Goal: Task Accomplishment & Management: Manage account settings

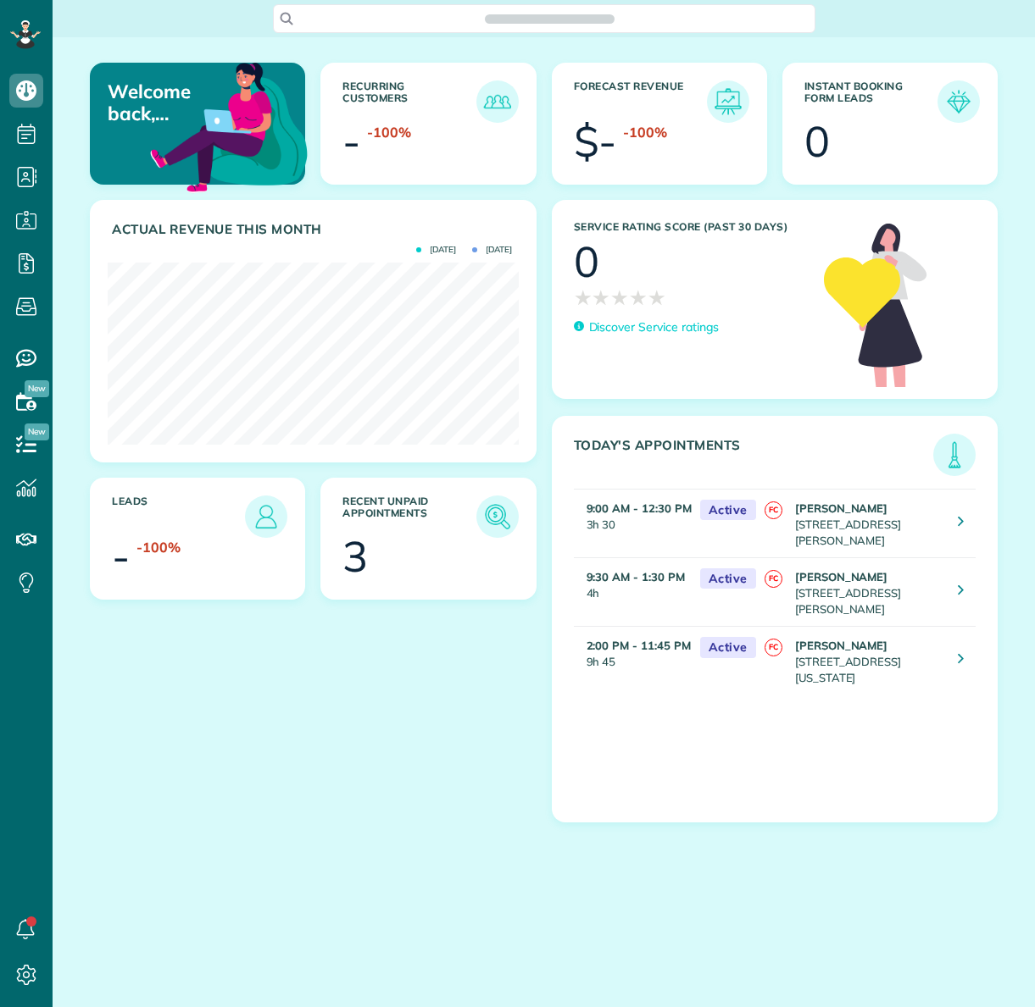
scroll to position [182, 410]
click at [497, 518] on img at bounding box center [497, 516] width 39 height 39
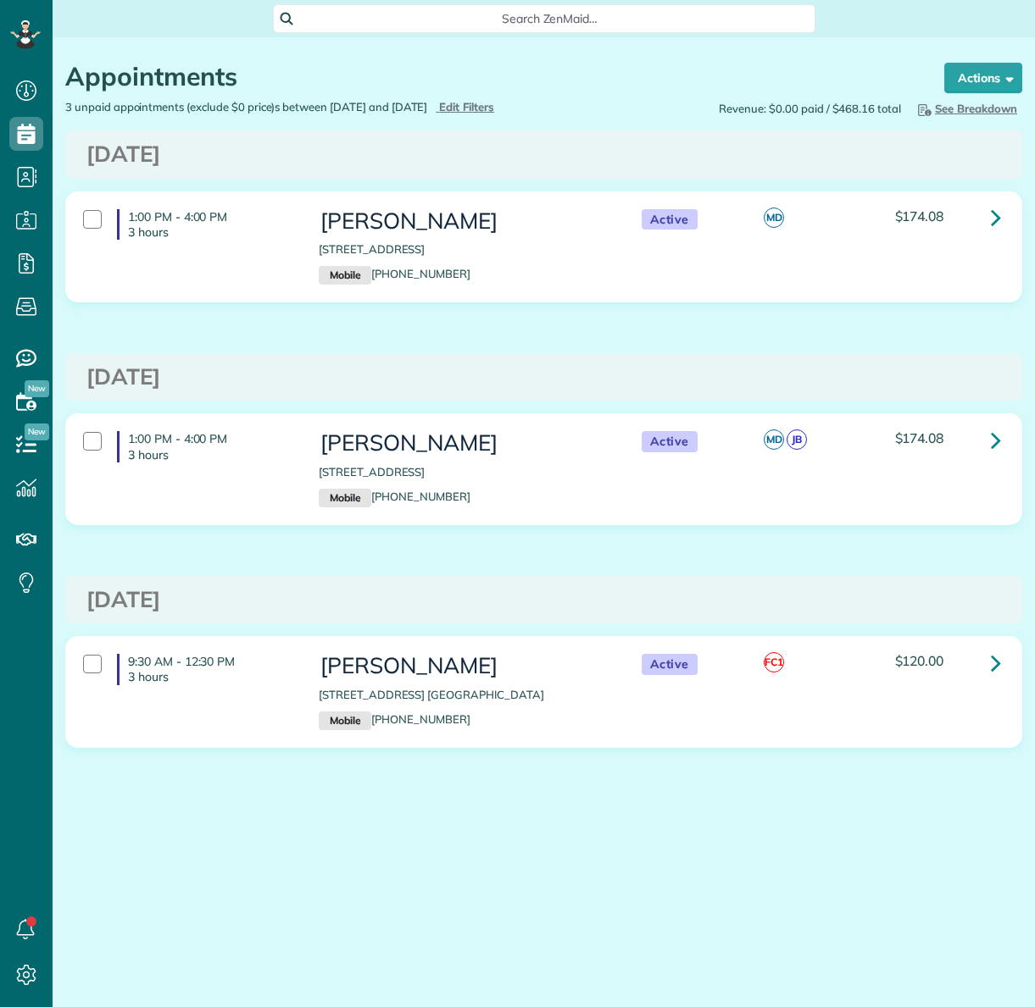
scroll to position [8, 8]
click at [88, 673] on div at bounding box center [92, 664] width 19 height 19
click at [957, 73] on strong "Bulk Actions" at bounding box center [960, 77] width 71 height 15
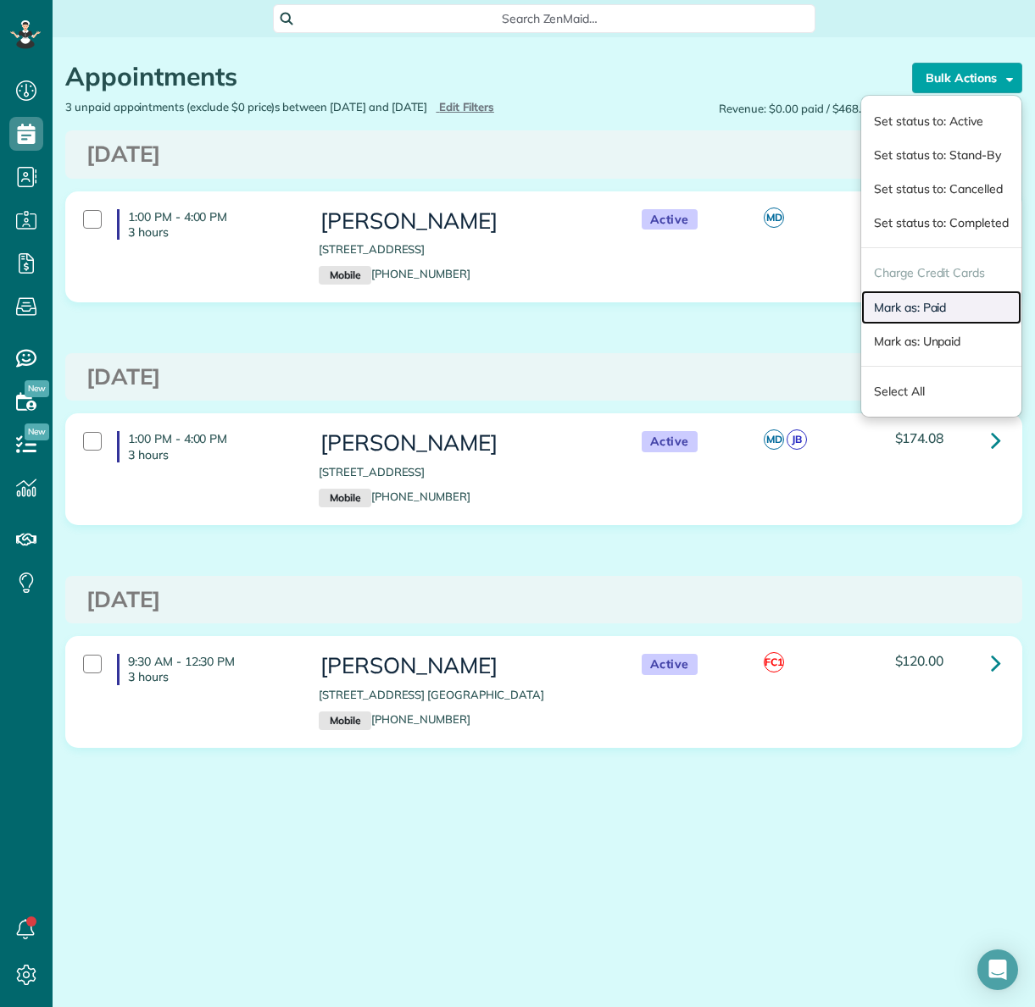
click at [896, 297] on link "Mark as: Paid" at bounding box center [941, 308] width 160 height 34
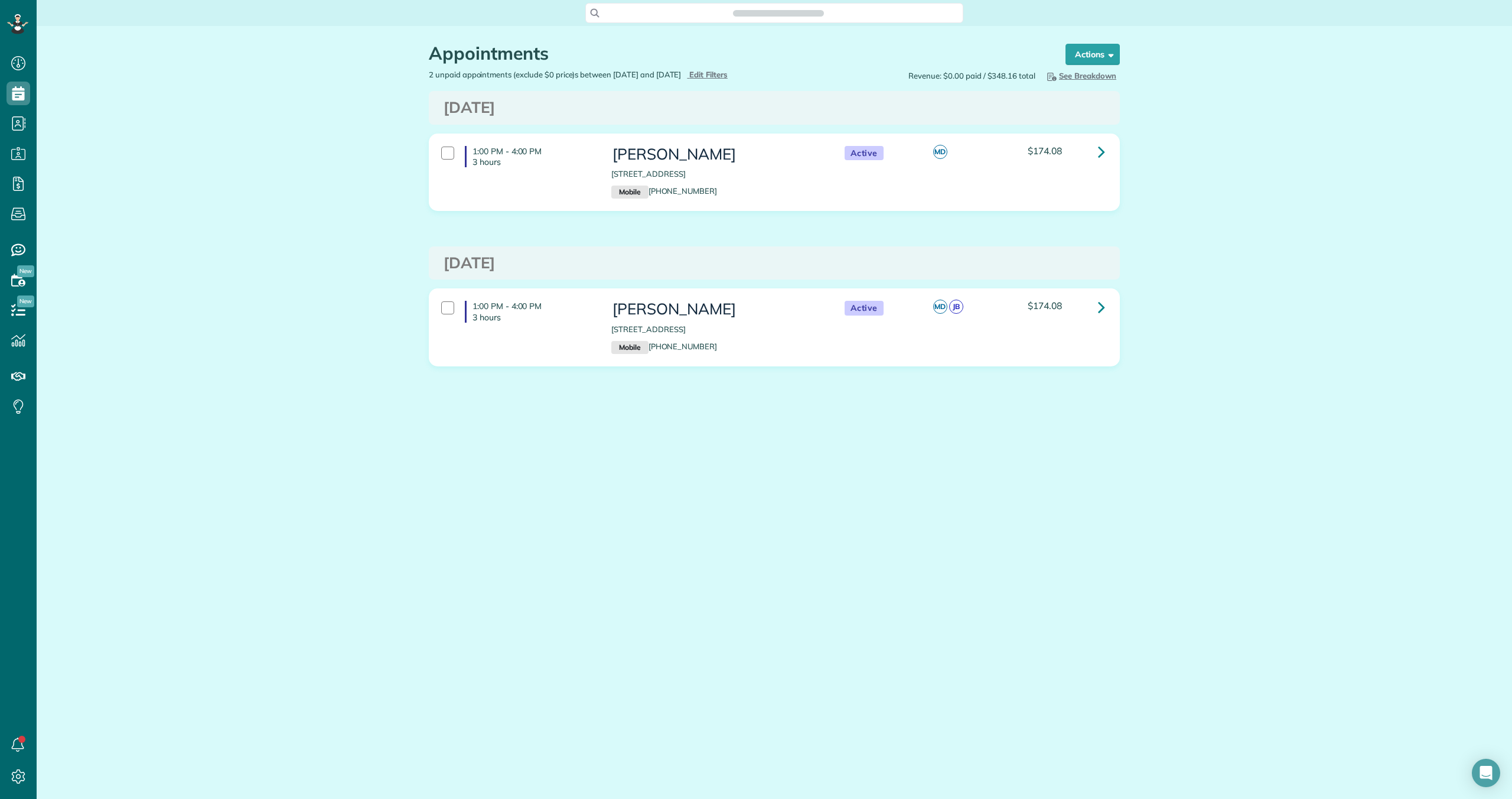
scroll to position [799, 37]
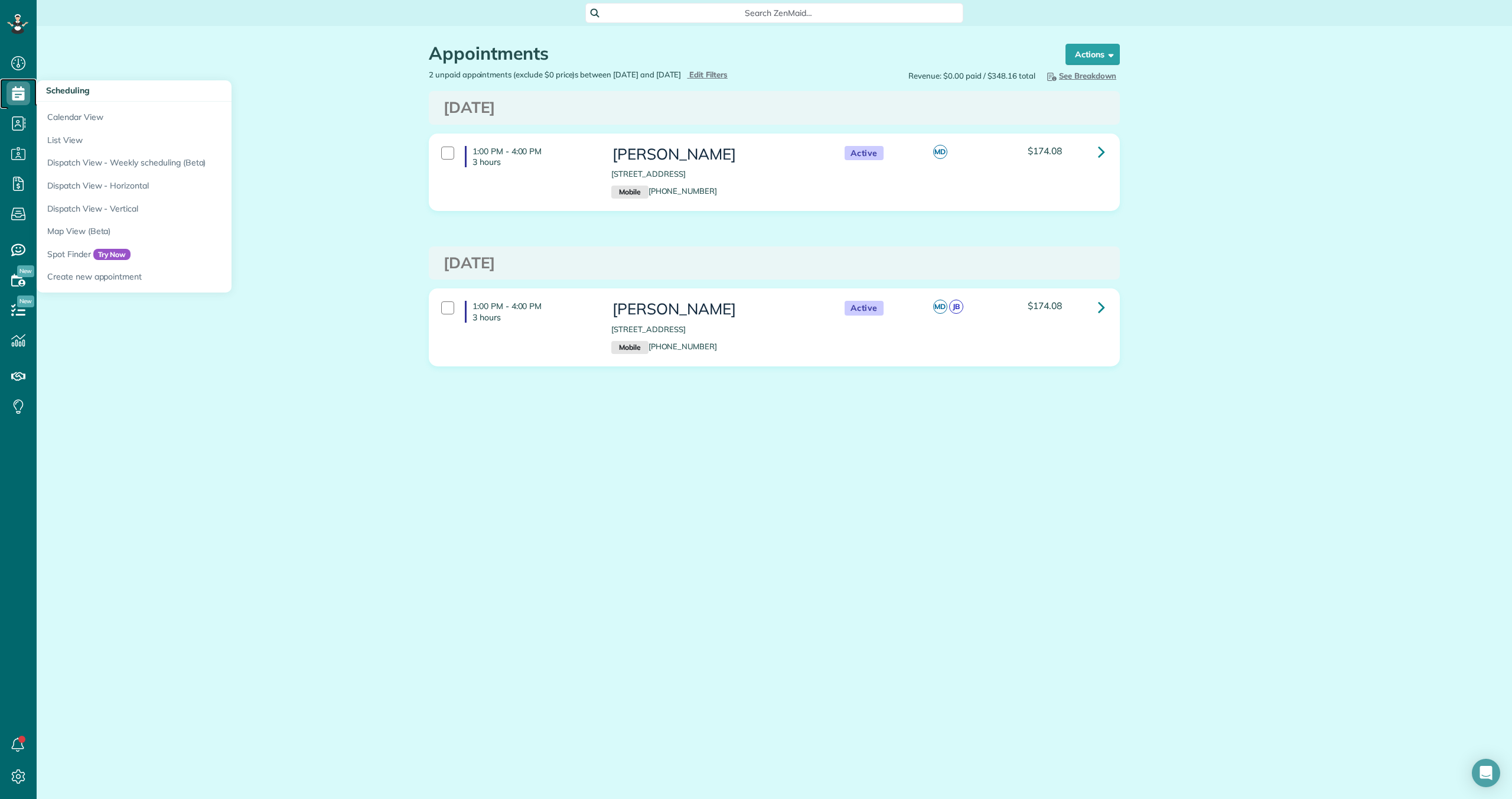
click at [22, 91] on use at bounding box center [19, 93] width 13 height 14
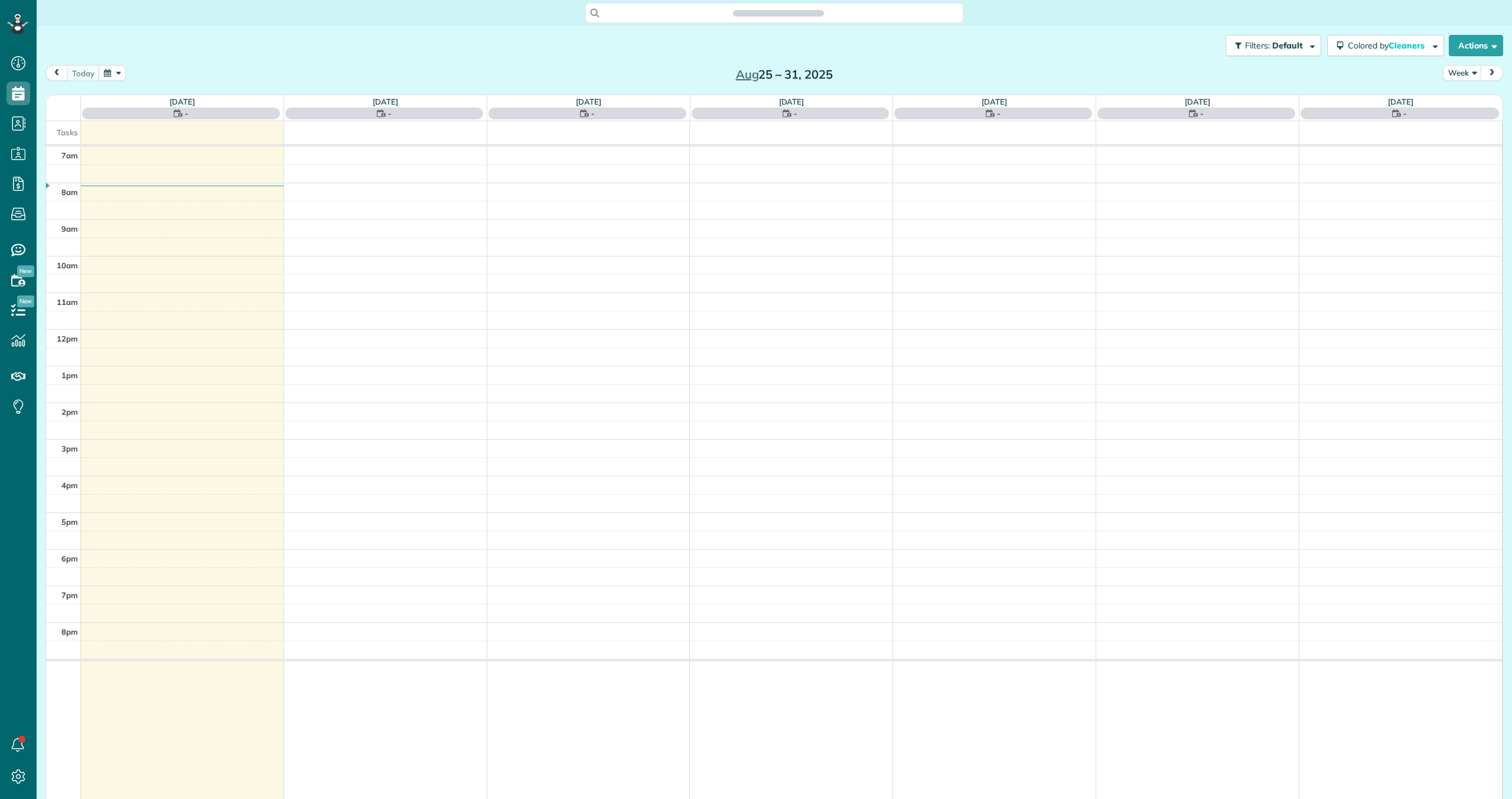
scroll to position [6, 6]
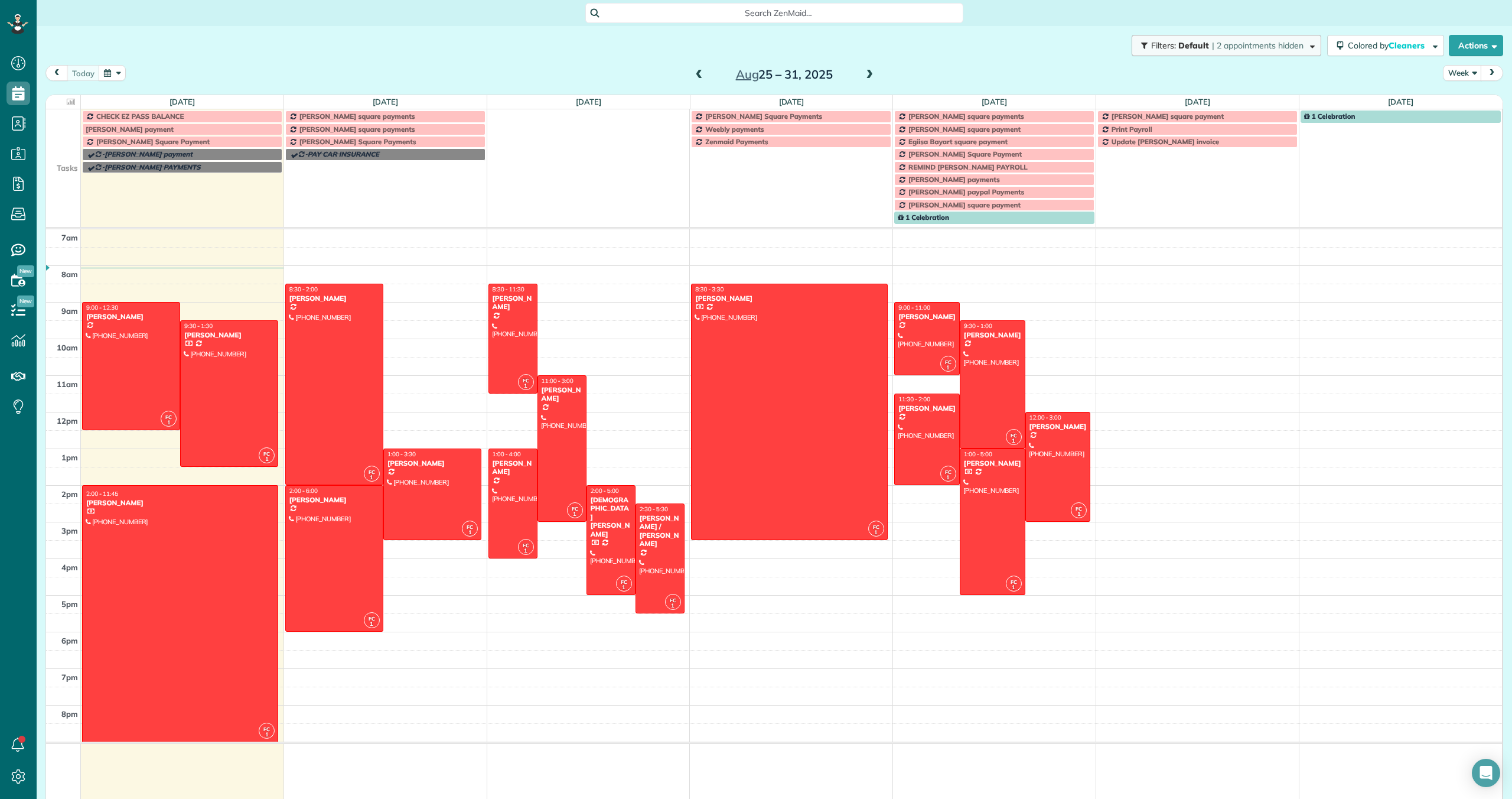
click at [1264, 44] on span "| 2 appointments hidden" at bounding box center [1258, 45] width 91 height 10
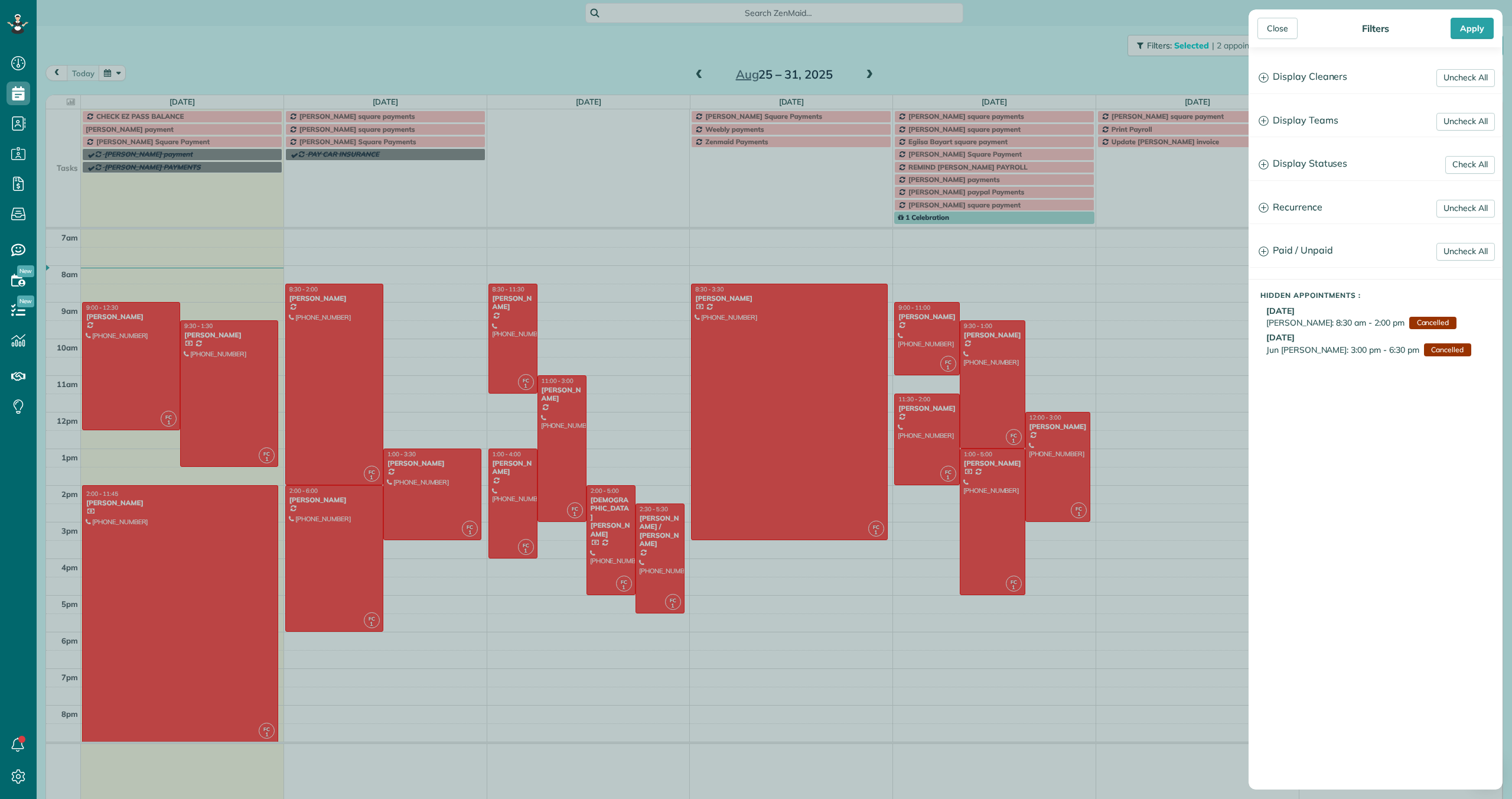
click at [1307, 356] on div "Jun Young Ro: 3:00 pm - 6:30 pm Cancelled" at bounding box center [1384, 351] width 236 height 15
click at [1272, 32] on div "Close" at bounding box center [1278, 28] width 40 height 22
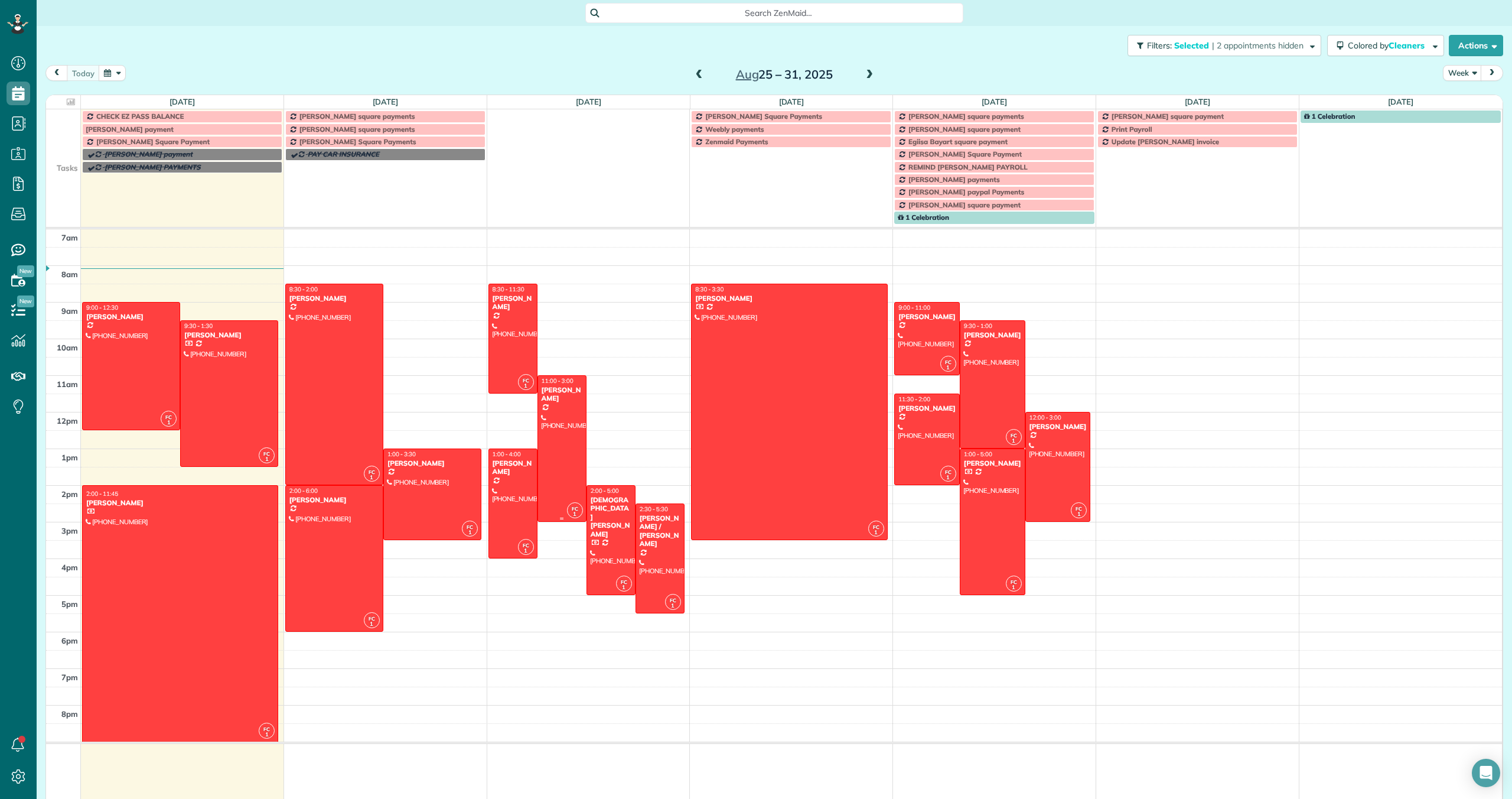
click at [565, 442] on div at bounding box center [562, 448] width 48 height 145
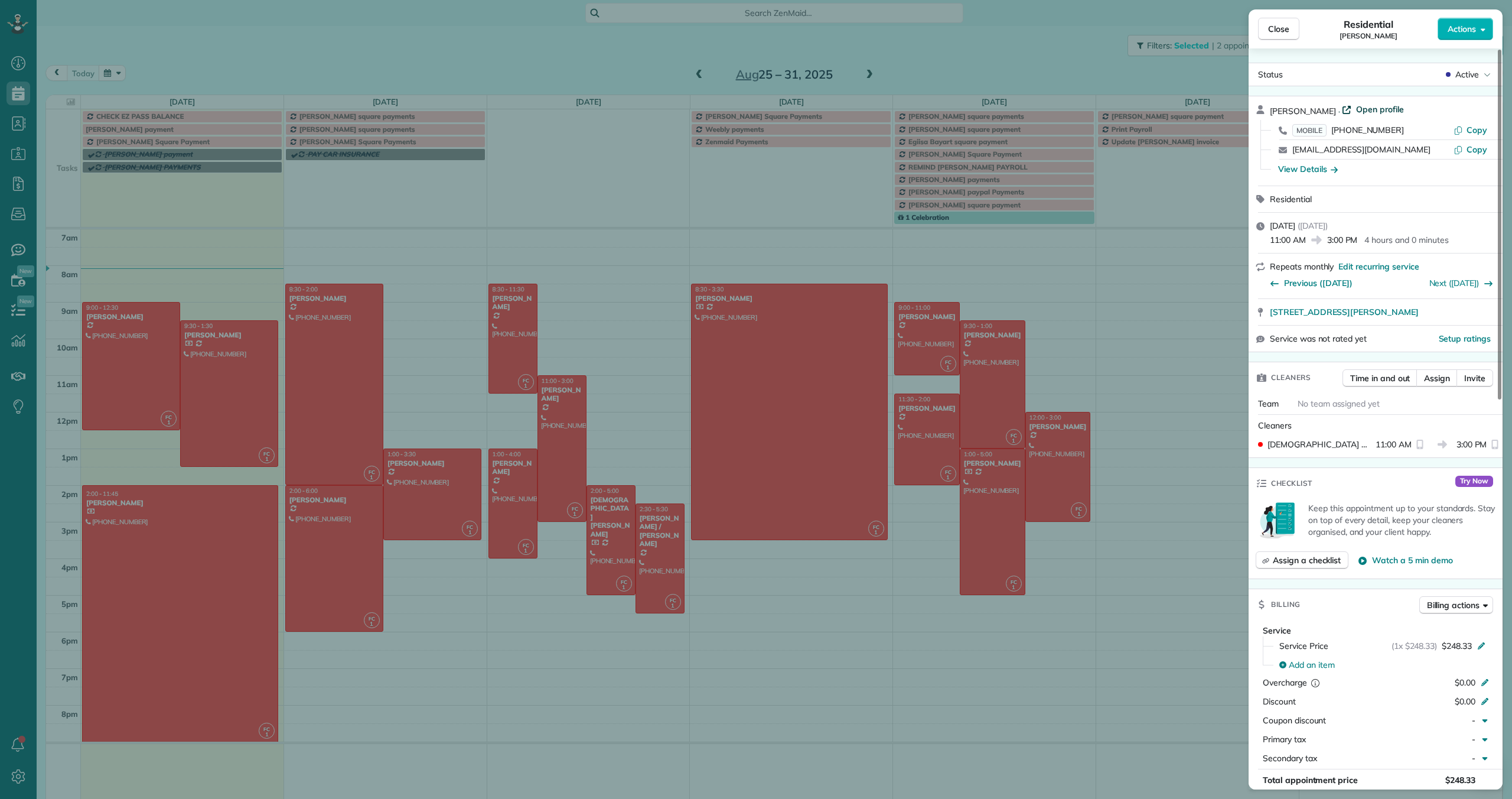
click at [1361, 107] on span "Open profile" at bounding box center [1380, 109] width 48 height 12
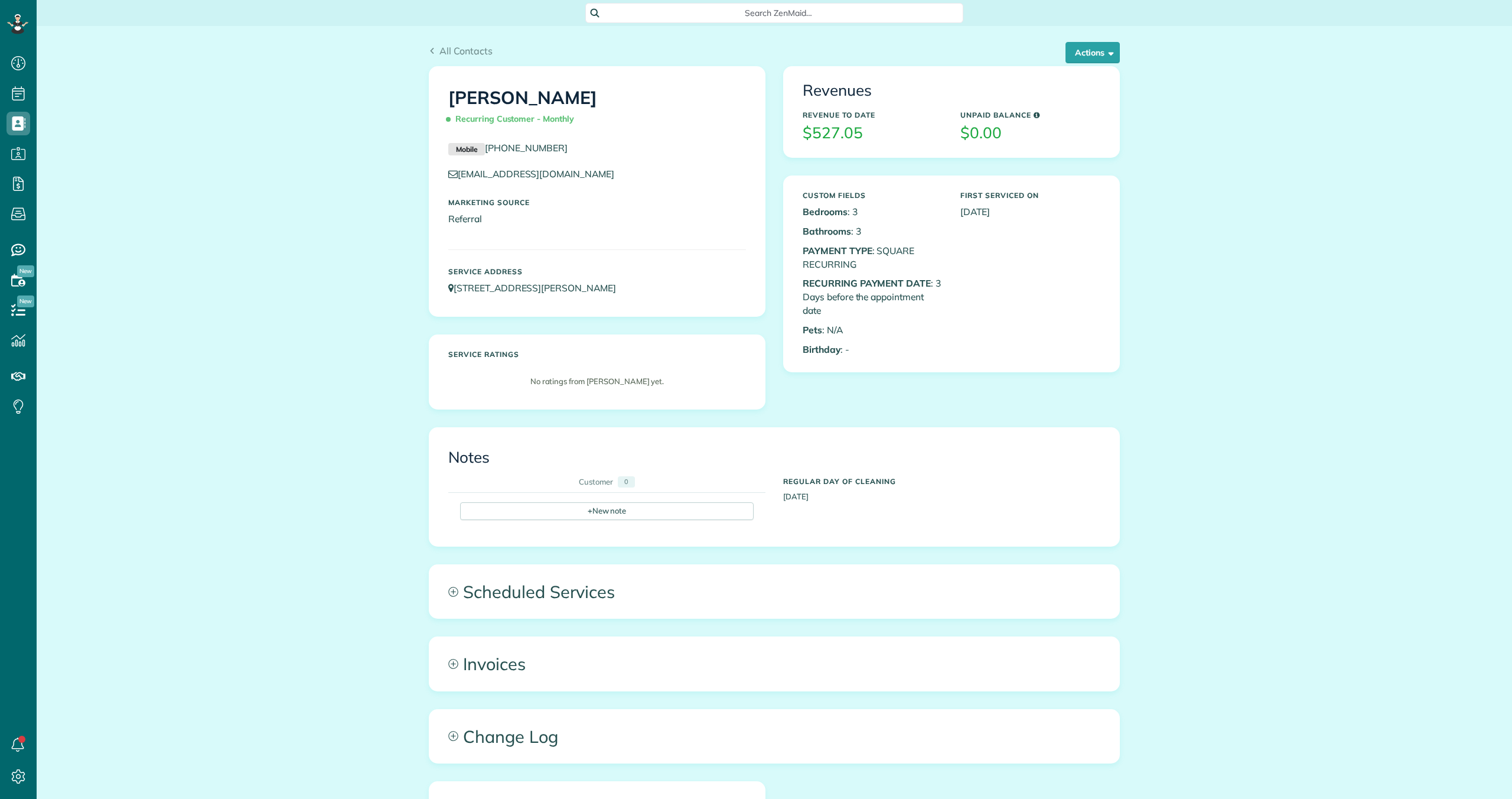
scroll to position [6, 6]
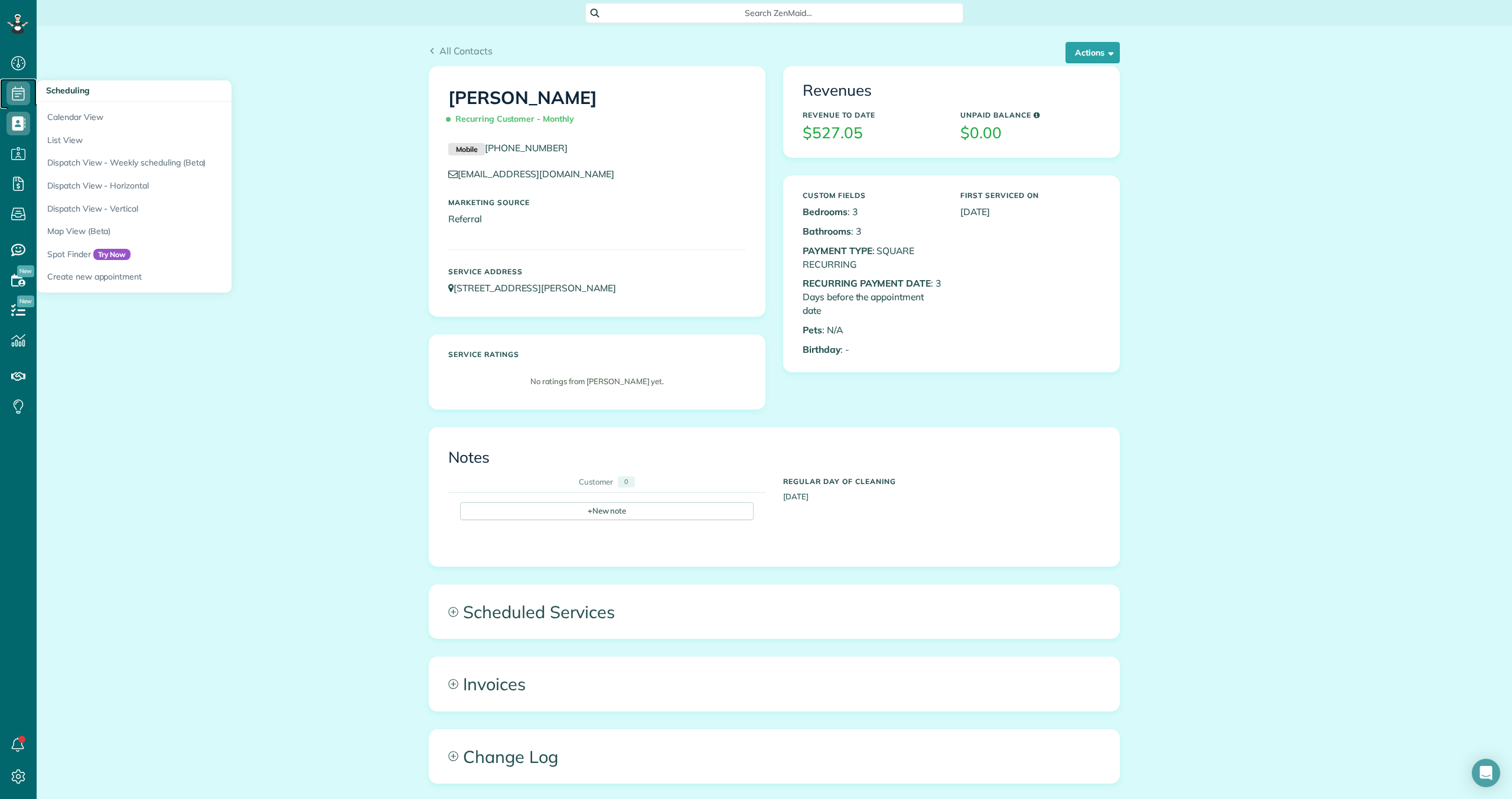
click at [15, 93] on icon at bounding box center [18, 93] width 24 height 24
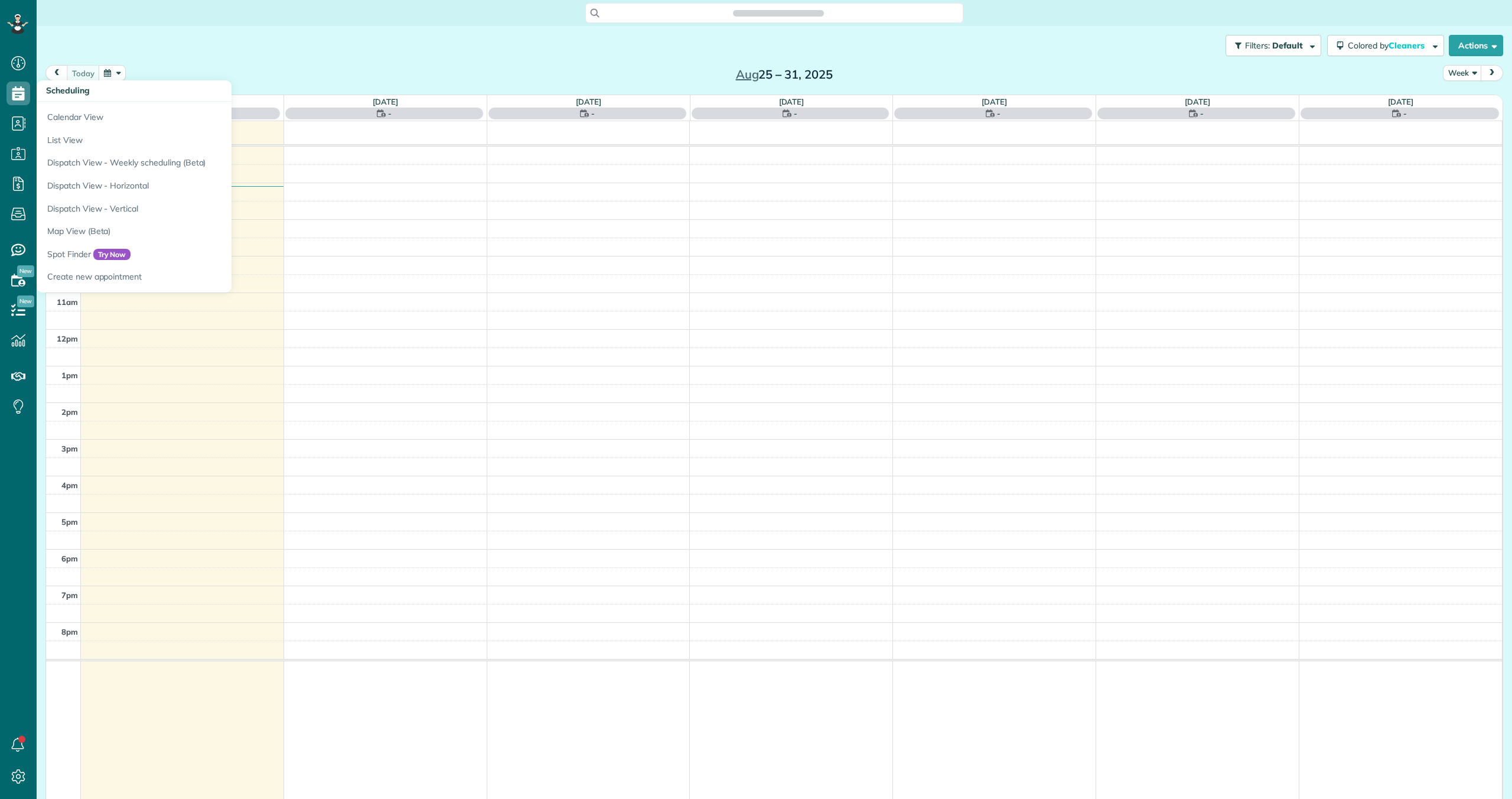
scroll to position [6, 6]
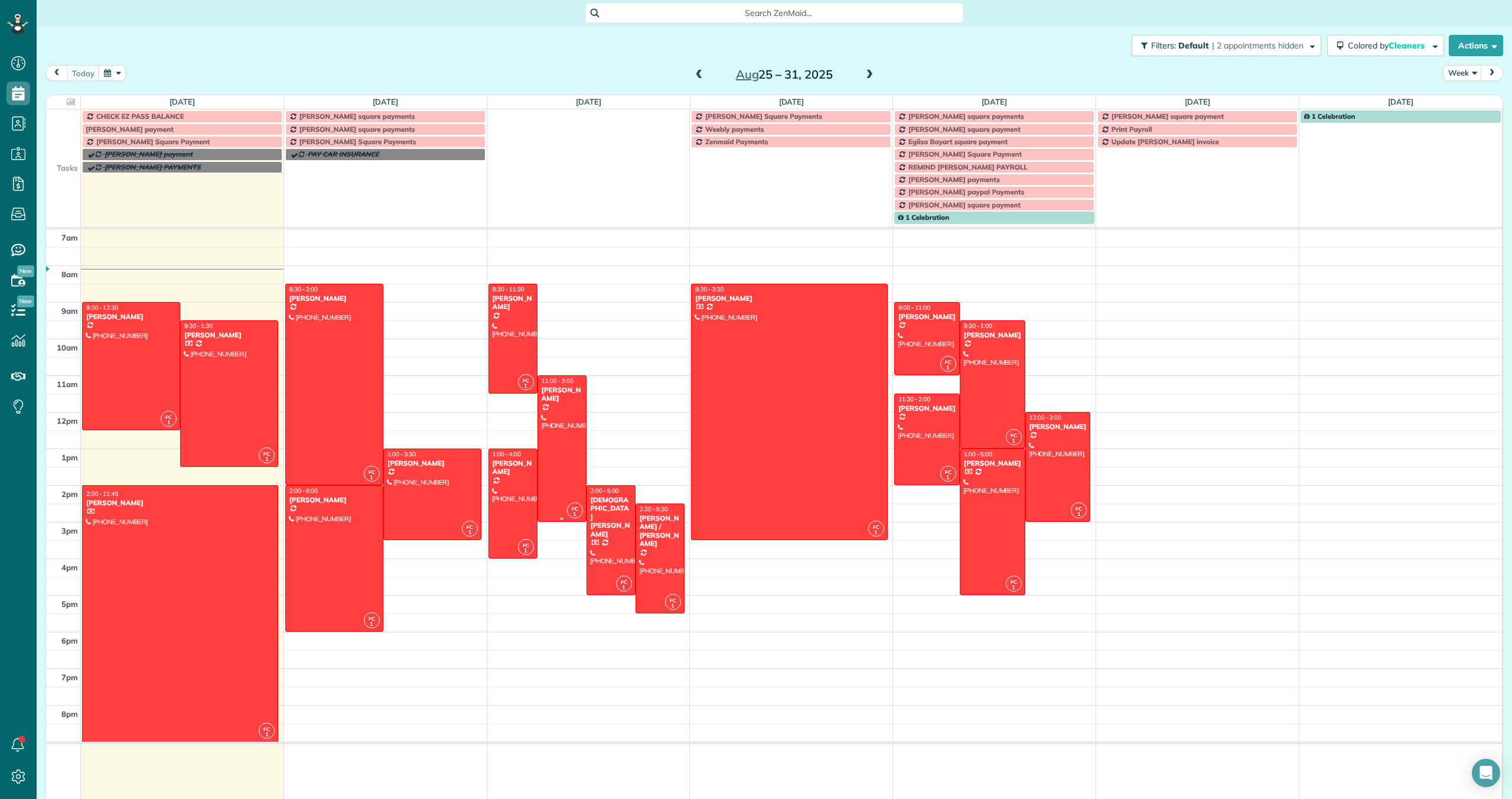
click at [572, 448] on div at bounding box center [562, 448] width 48 height 145
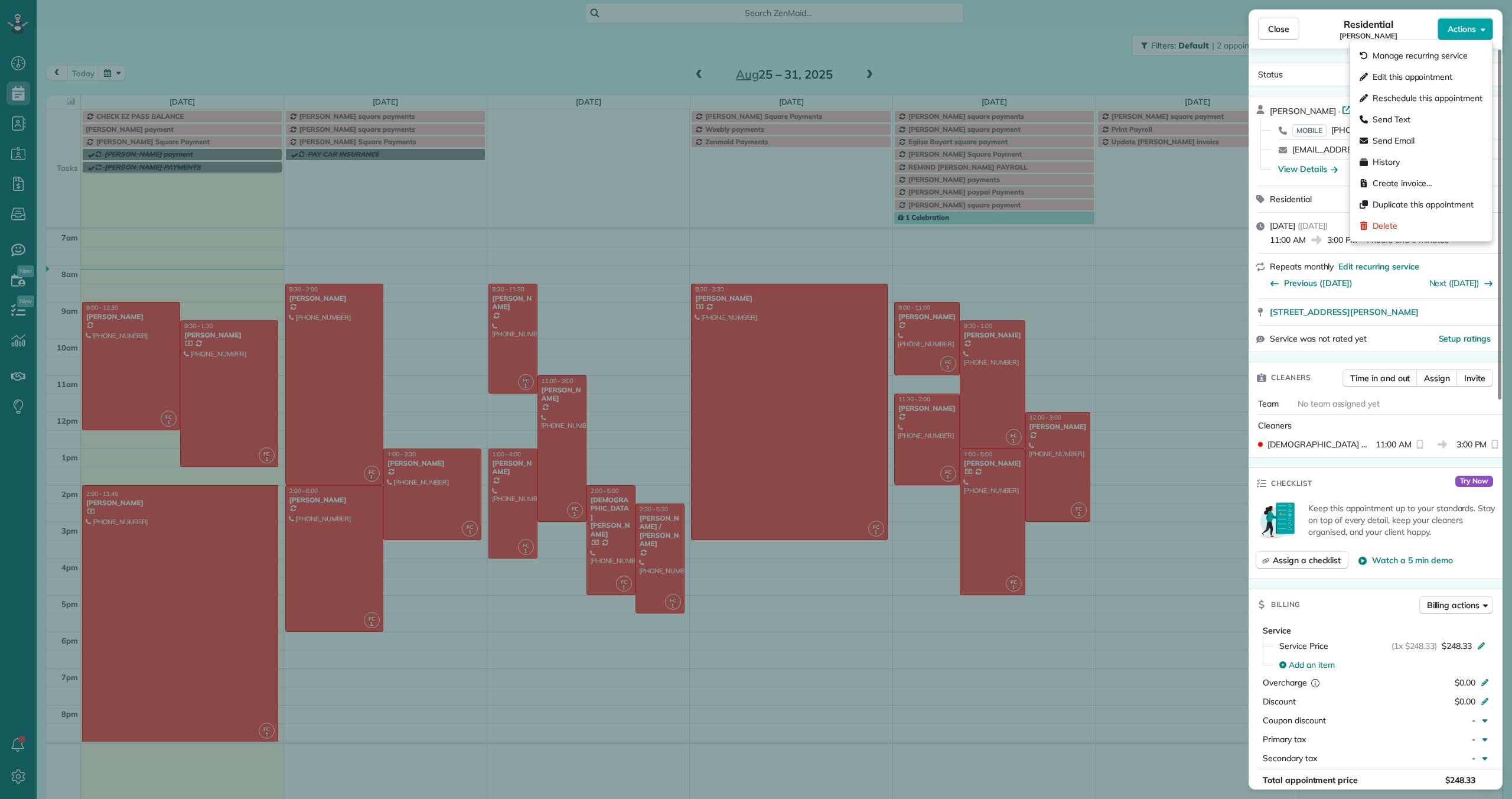
click at [1467, 33] on span "Actions" at bounding box center [1462, 29] width 29 height 12
click at [1440, 54] on span "Manage recurring service" at bounding box center [1420, 55] width 95 height 12
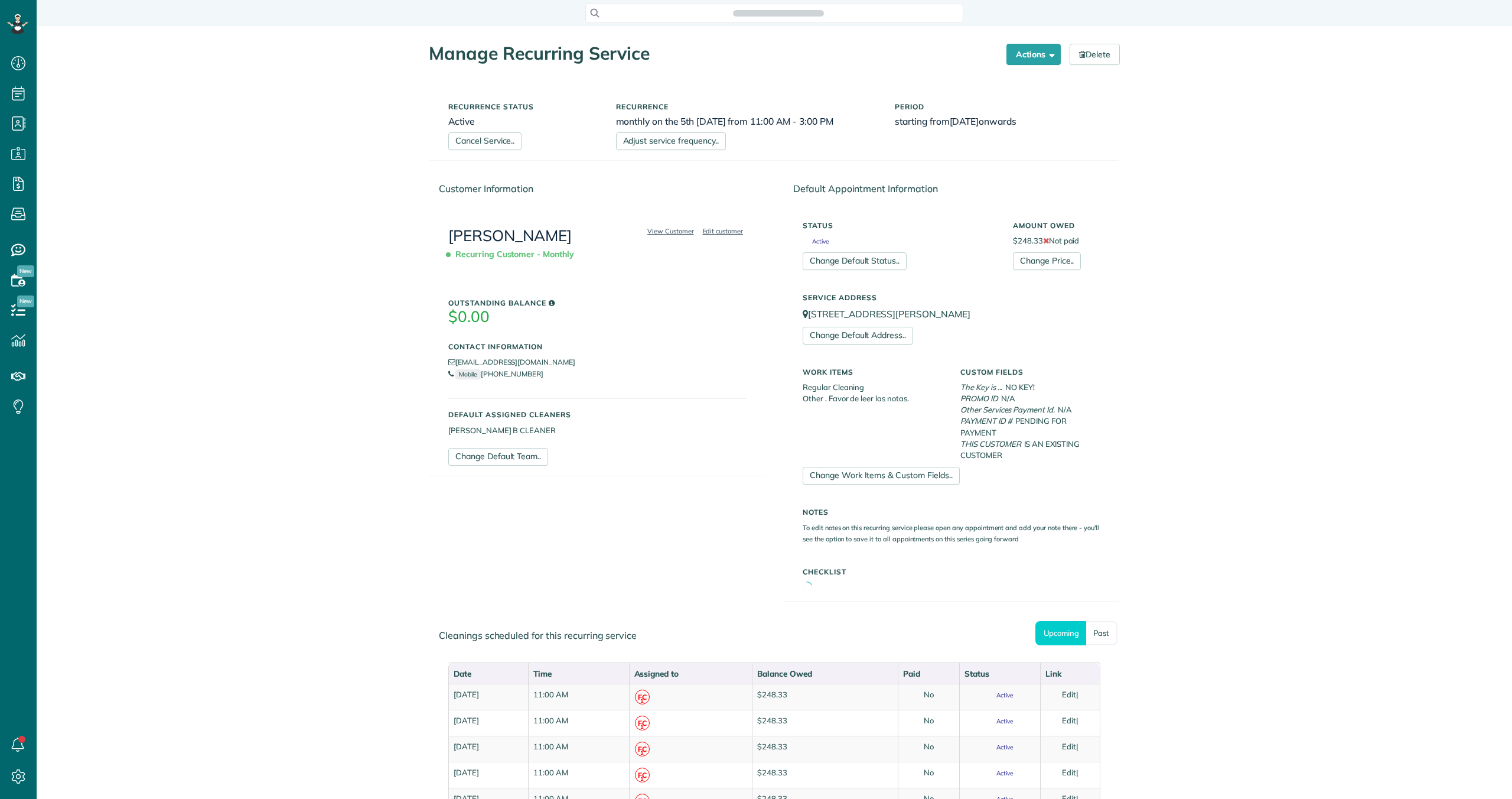
scroll to position [6, 6]
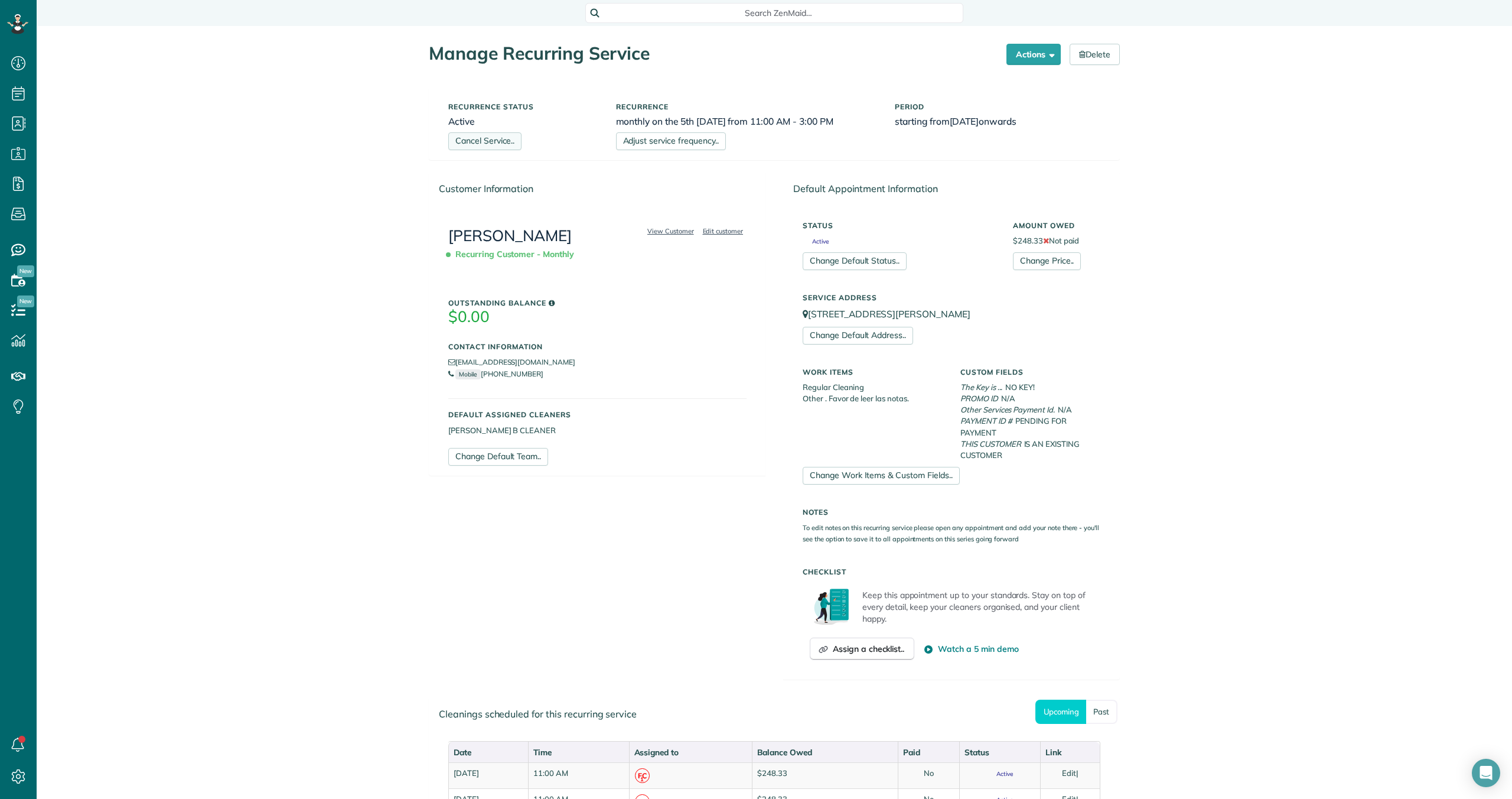
click at [474, 144] on link "Cancel Service.." at bounding box center [484, 141] width 73 height 17
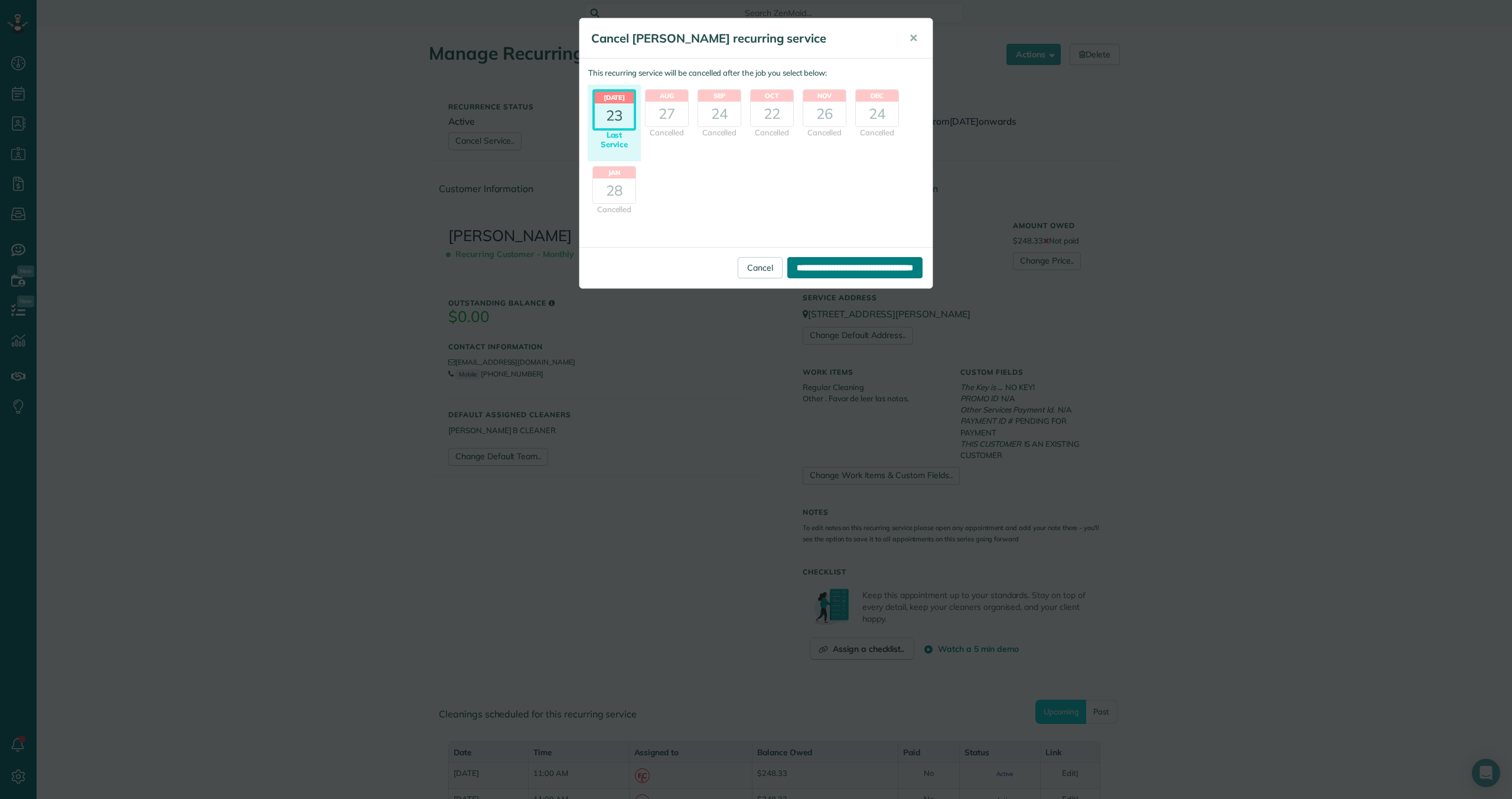
click at [811, 265] on input "**********" at bounding box center [855, 268] width 135 height 22
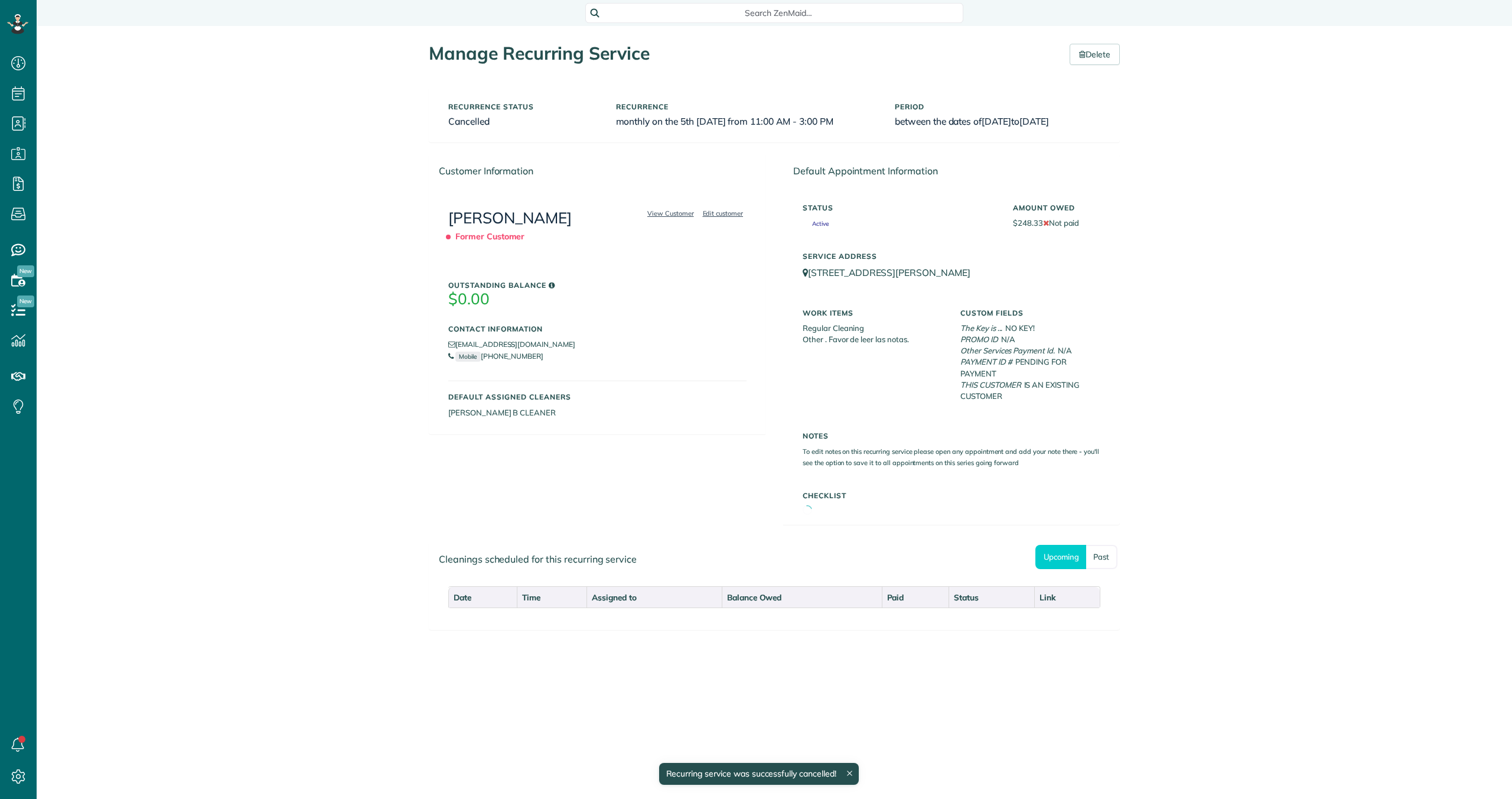
scroll to position [6, 6]
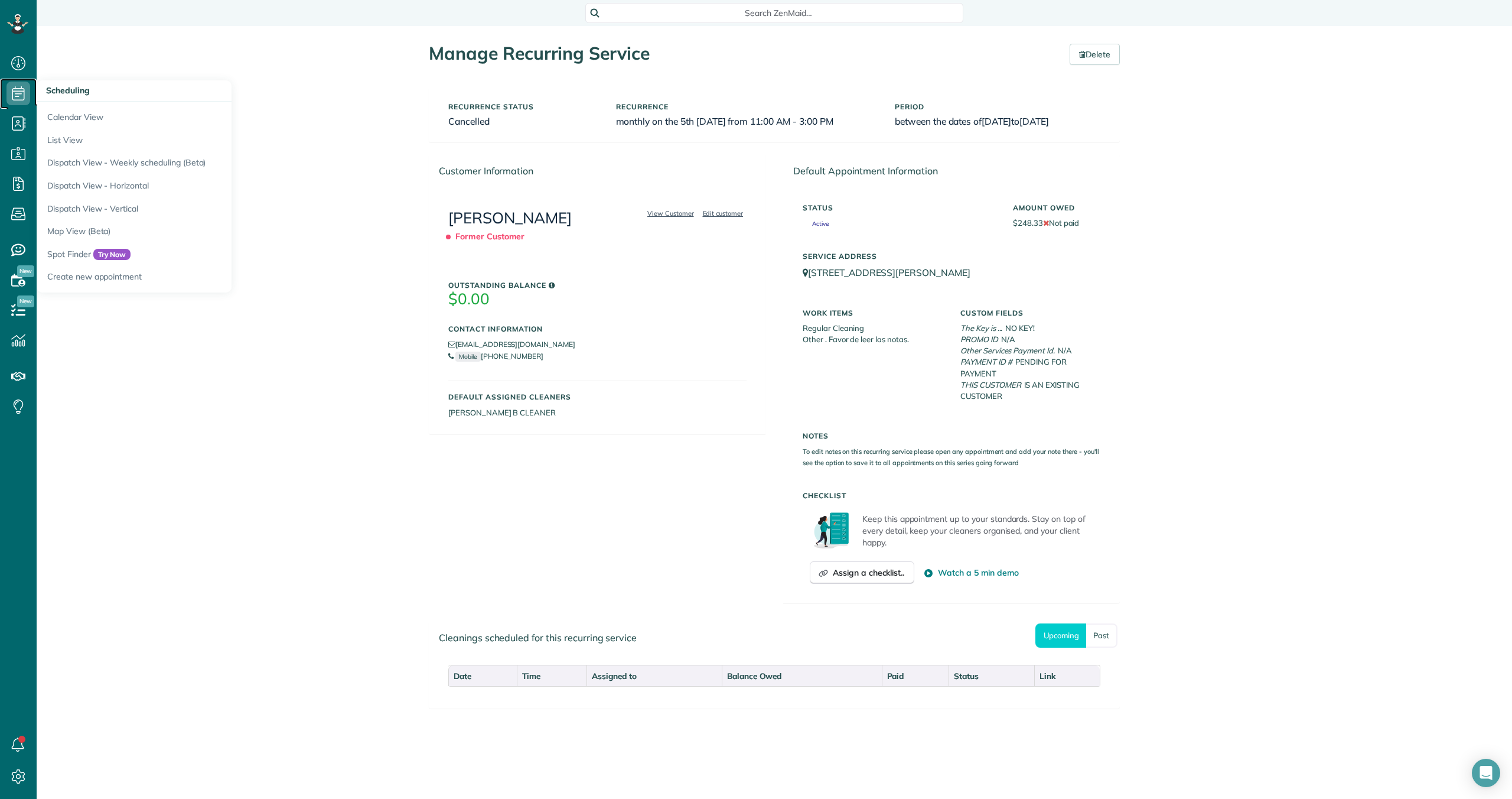
click at [20, 96] on icon at bounding box center [18, 93] width 24 height 24
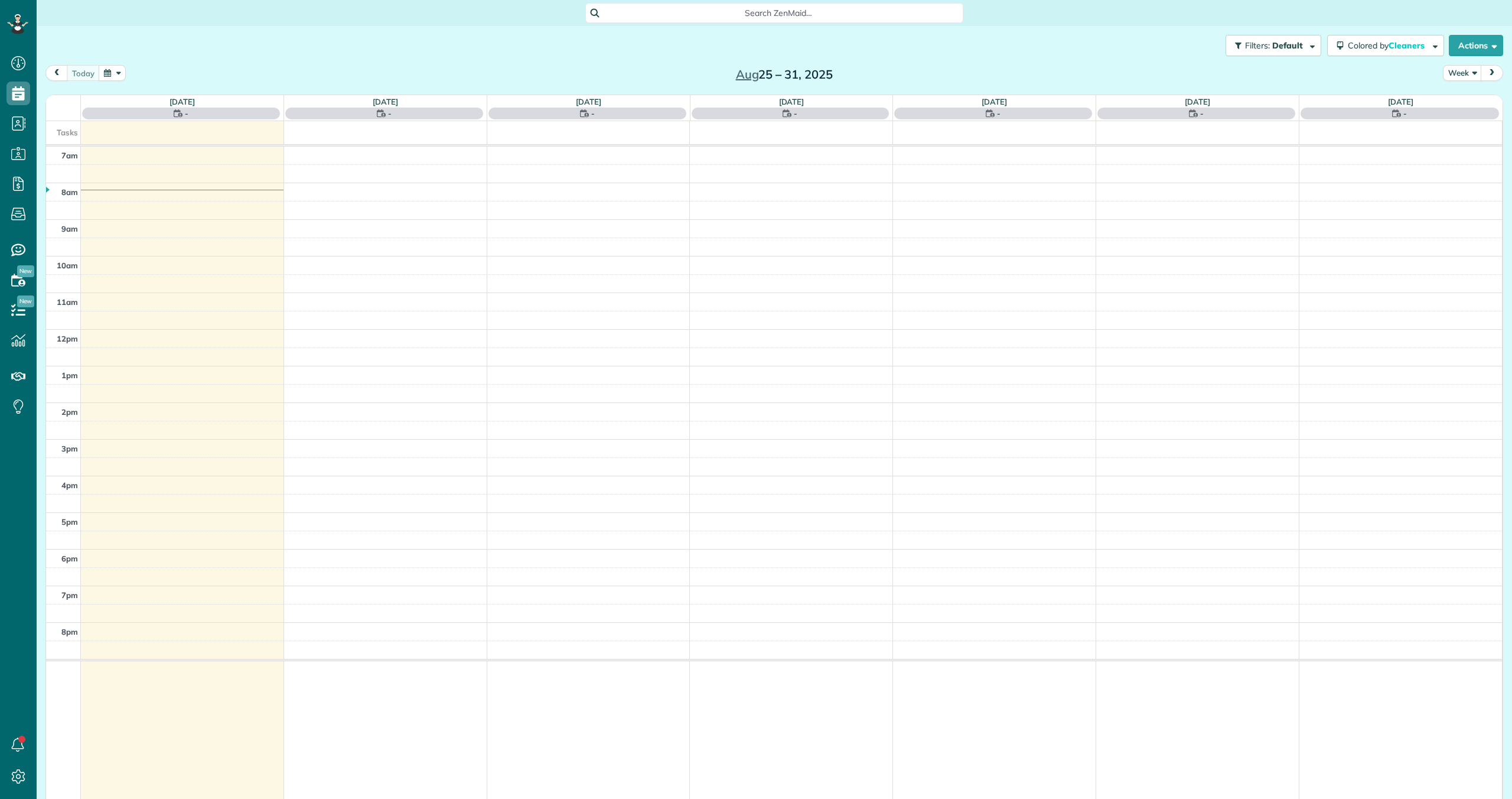
scroll to position [6, 6]
